Goal: Task Accomplishment & Management: Use online tool/utility

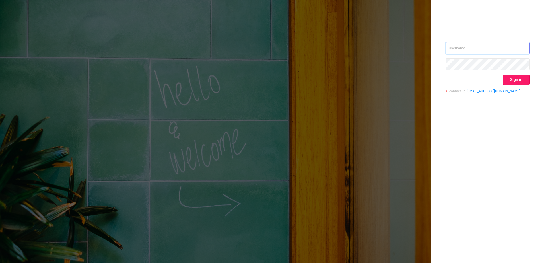
type input "[PERSON_NAME][EMAIL_ADDRESS][DOMAIN_NAME]"
click at [513, 79] on button "Sign in" at bounding box center [516, 80] width 27 height 10
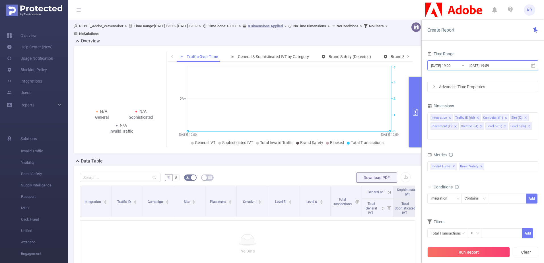
click at [524, 64] on span "[DATE] 19:00 _ [DATE] 19:59" at bounding box center [482, 65] width 111 height 10
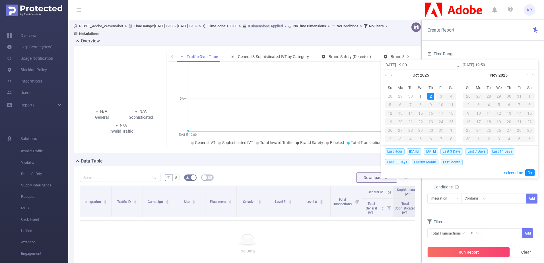
click at [391, 74] on link at bounding box center [392, 74] width 5 height 11
click at [407, 128] on div "30" at bounding box center [410, 130] width 7 height 7
click at [471, 74] on link at bounding box center [470, 74] width 5 height 11
click at [393, 74] on link at bounding box center [392, 74] width 5 height 11
click at [453, 131] on div "30" at bounding box center [451, 130] width 7 height 7
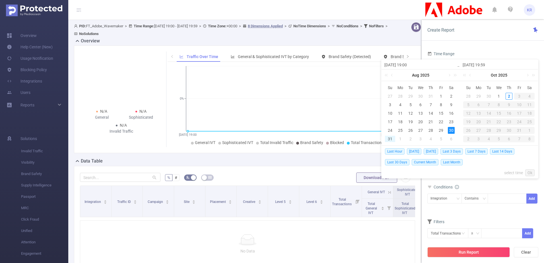
type input "[DATE] 19:00"
type input "[DATE] 19:59"
type input "[DATE] 19:00"
type input "[DATE] 19:59"
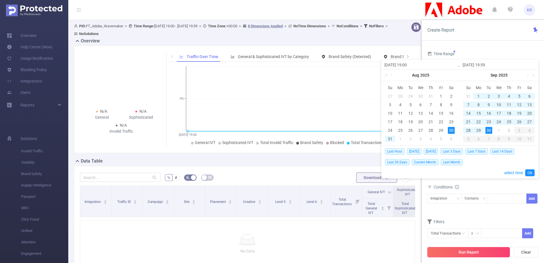
click at [494, 251] on button "Run Report" at bounding box center [468, 252] width 82 height 10
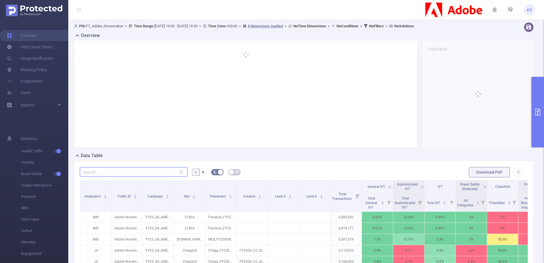
click at [158, 174] on input "text" at bounding box center [134, 171] width 108 height 9
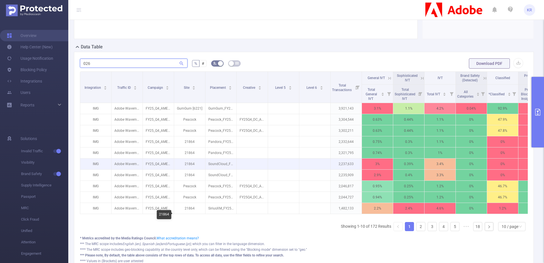
scroll to position [114, 0]
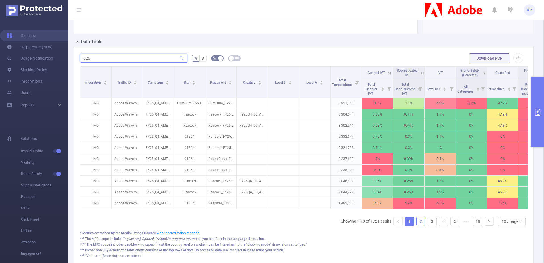
type input "026"
click at [419, 226] on link "2" at bounding box center [420, 221] width 9 height 9
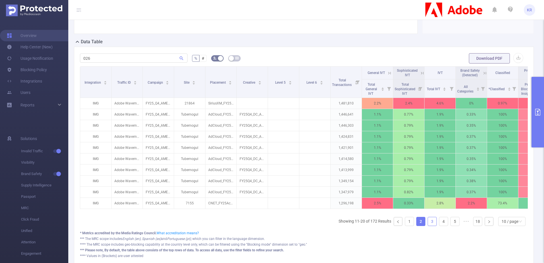
click at [428, 226] on link "3" at bounding box center [432, 221] width 9 height 9
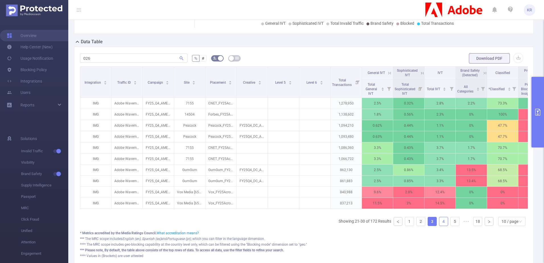
click at [440, 225] on link "4" at bounding box center [443, 221] width 9 height 9
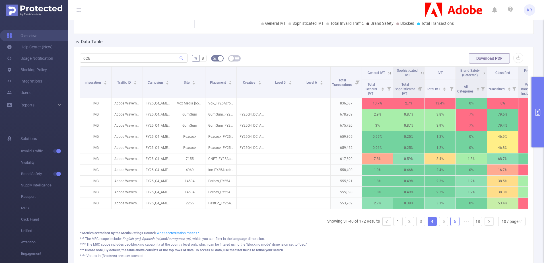
click at [451, 226] on link "6" at bounding box center [455, 221] width 9 height 9
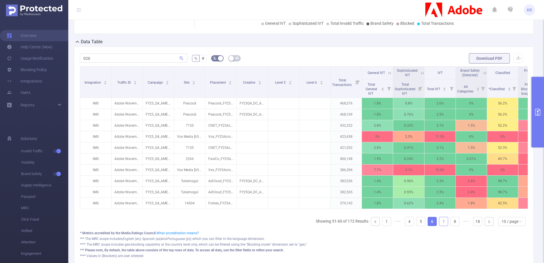
drag, startPoint x: 436, startPoint y: 225, endPoint x: 445, endPoint y: 226, distance: 8.9
click at [439, 225] on link "7" at bounding box center [443, 221] width 9 height 9
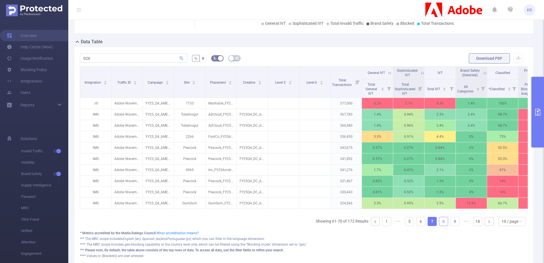
click at [439, 226] on link "8" at bounding box center [443, 221] width 9 height 9
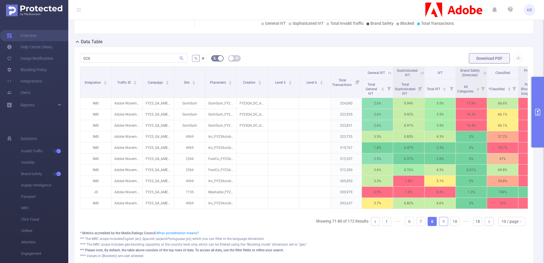
click at [439, 226] on link "9" at bounding box center [443, 221] width 9 height 9
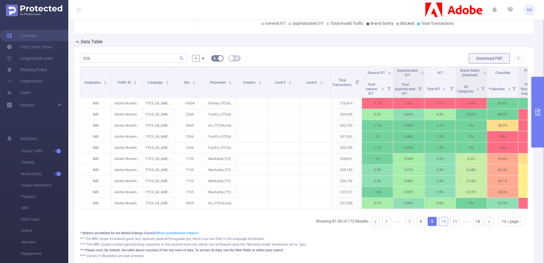
click at [440, 226] on link "10" at bounding box center [443, 221] width 9 height 9
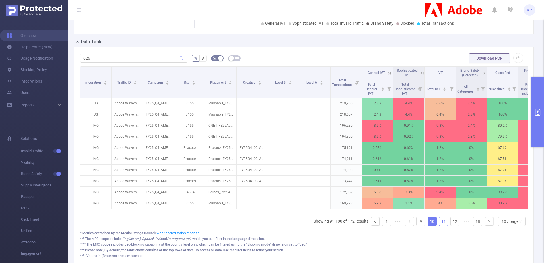
click at [440, 226] on link "11" at bounding box center [443, 221] width 9 height 9
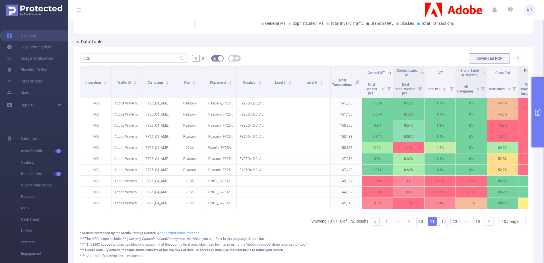
click at [440, 226] on link "12" at bounding box center [443, 221] width 9 height 9
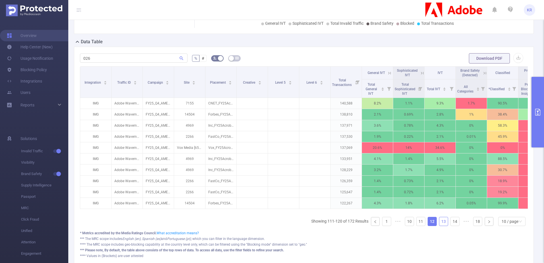
click at [440, 226] on link "13" at bounding box center [443, 221] width 9 height 9
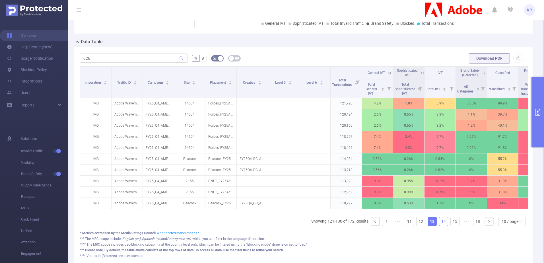
click at [440, 226] on link "14" at bounding box center [443, 221] width 9 height 9
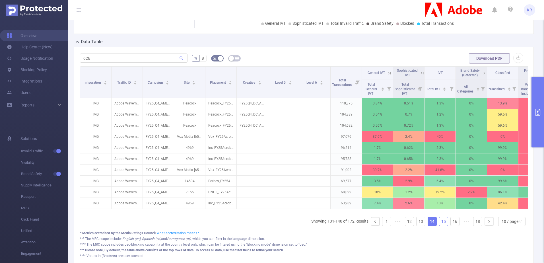
click at [440, 226] on link "15" at bounding box center [443, 221] width 9 height 9
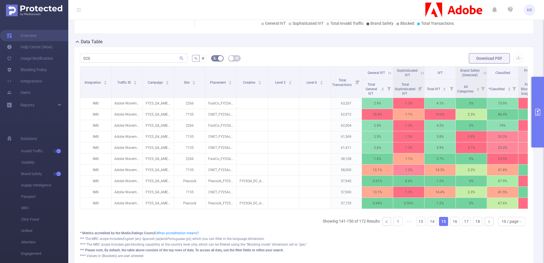
click at [440, 226] on link "15" at bounding box center [443, 221] width 9 height 9
click at [513, 57] on button "button" at bounding box center [518, 58] width 10 height 10
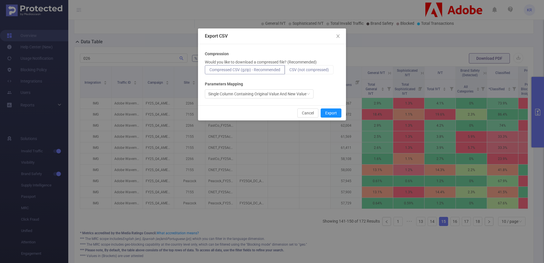
click at [329, 69] on span "CSV (not compressed)" at bounding box center [309, 69] width 40 height 5
click at [289, 71] on input "CSV (not compressed)" at bounding box center [289, 71] width 0 height 0
click at [330, 113] on button "Export" at bounding box center [331, 112] width 21 height 9
